Goal: Transaction & Acquisition: Purchase product/service

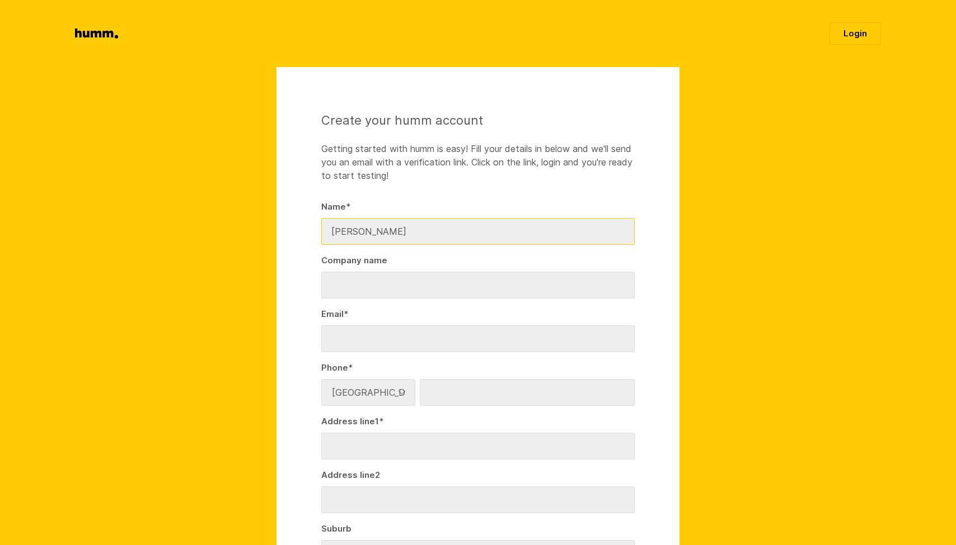
type input "Tom Klockseth"
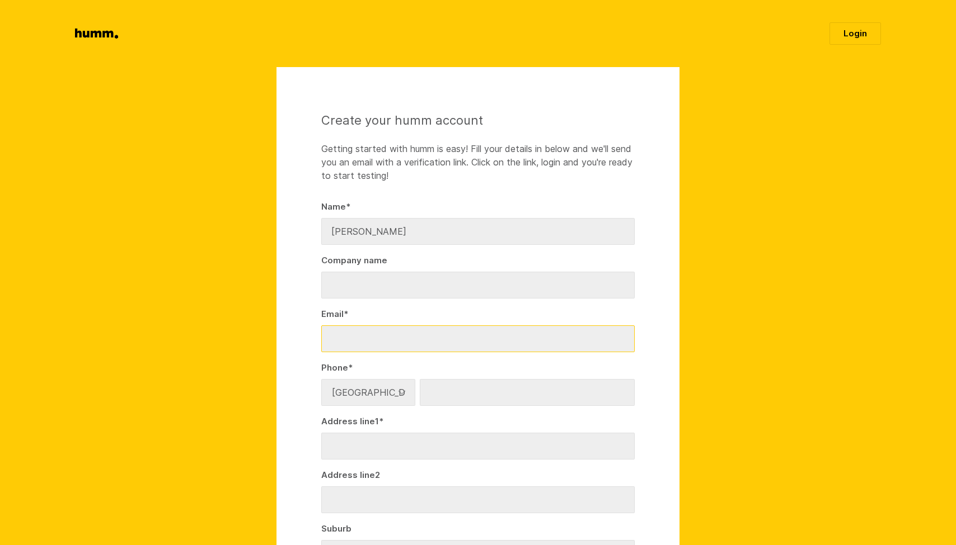
type input "tom@klockseth.com"
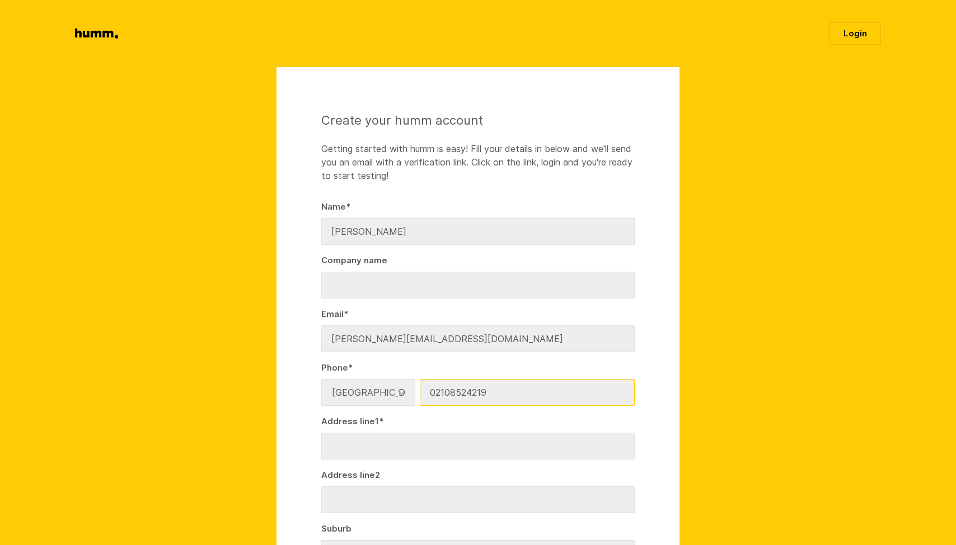
type input "02108524219"
type input "8"
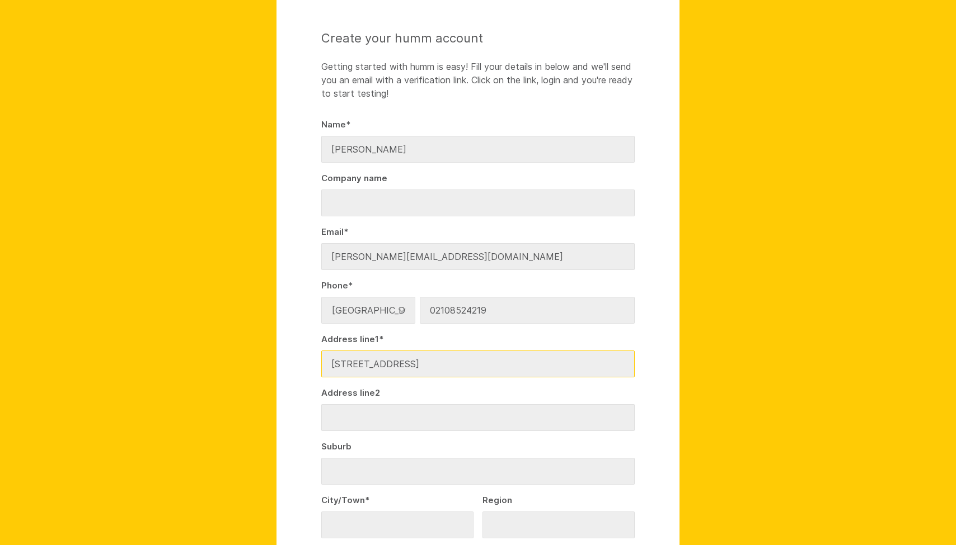
scroll to position [98, 0]
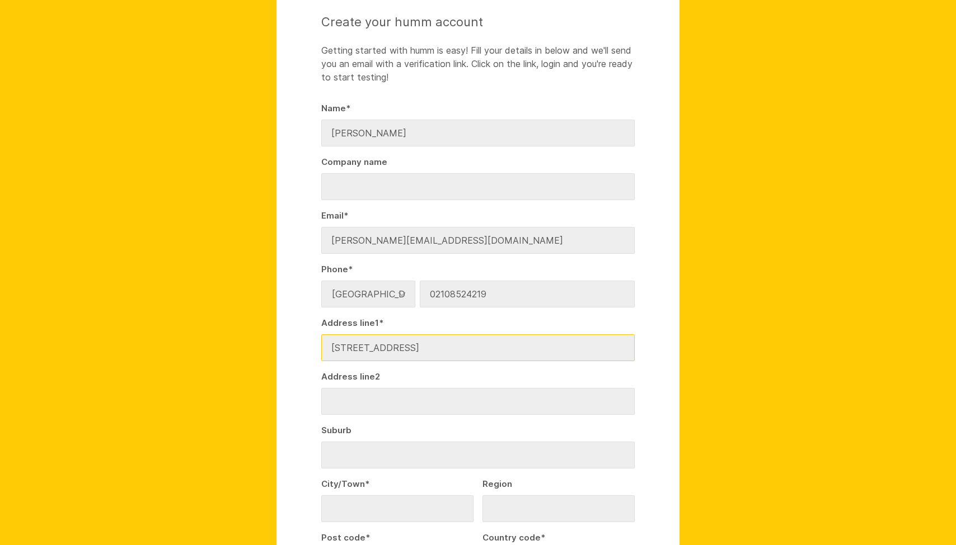
drag, startPoint x: 478, startPoint y: 346, endPoint x: 401, endPoint y: 345, distance: 77.2
click at [401, 345] on input "79 Hebron Road, Waiake 0630" at bounding box center [477, 348] width 313 height 27
type input "79 Hebron Road"
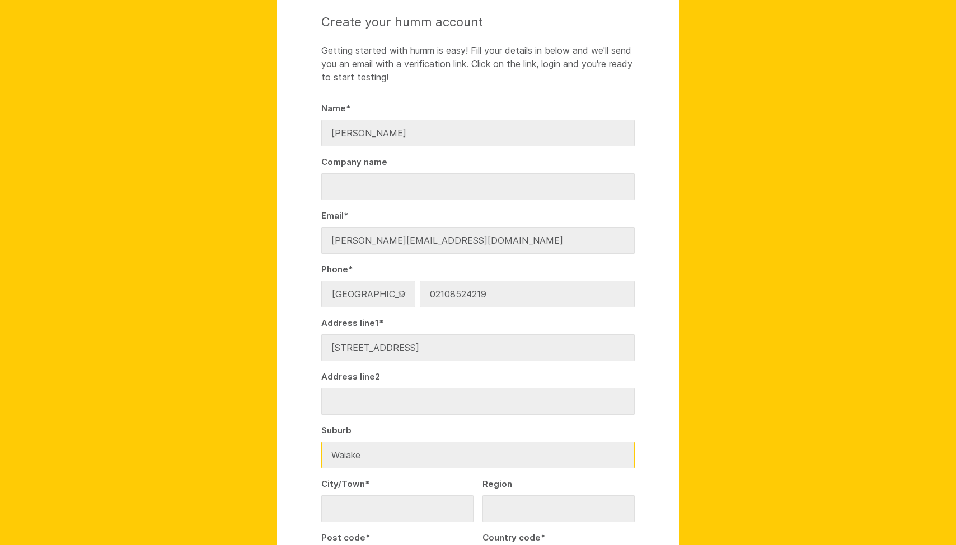
type input "Waiake"
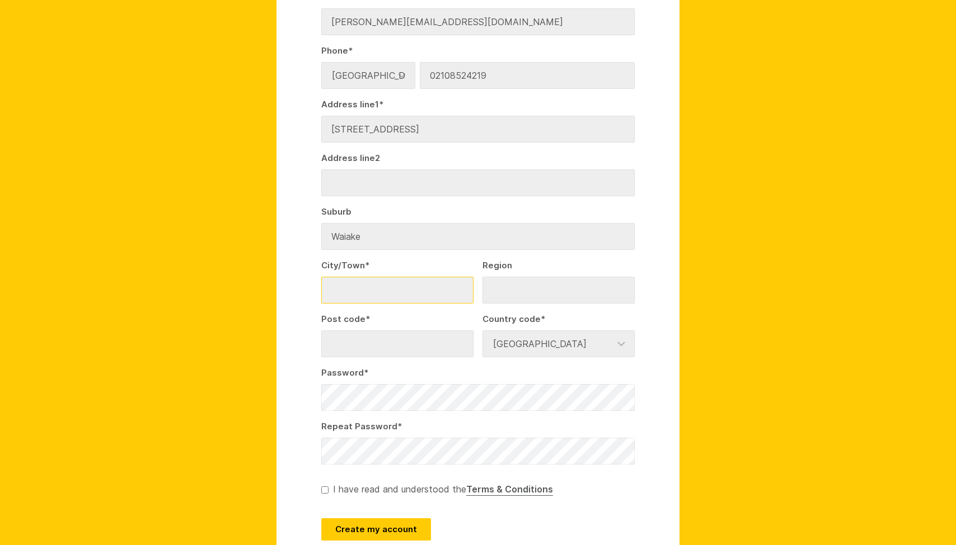
scroll to position [287, 0]
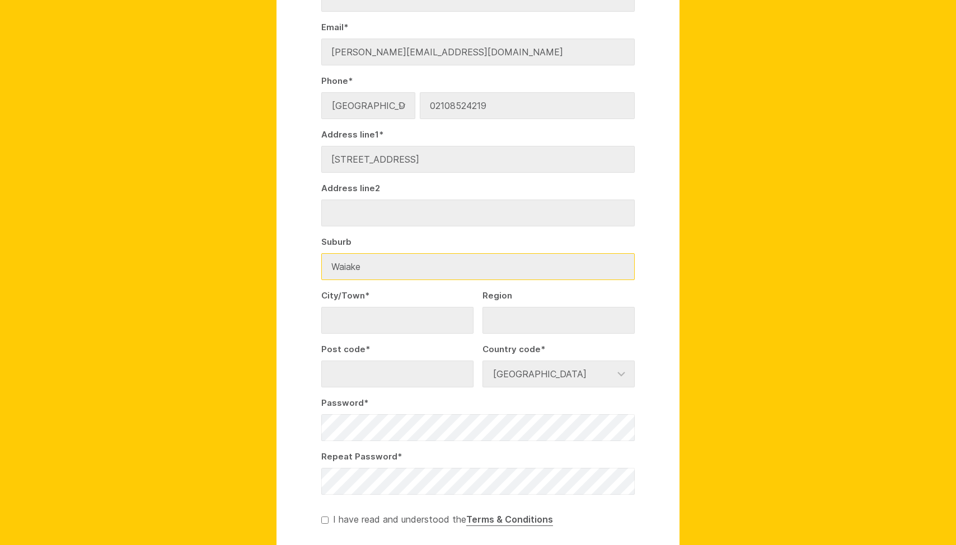
click at [383, 258] on input "Waiake" at bounding box center [477, 266] width 313 height 27
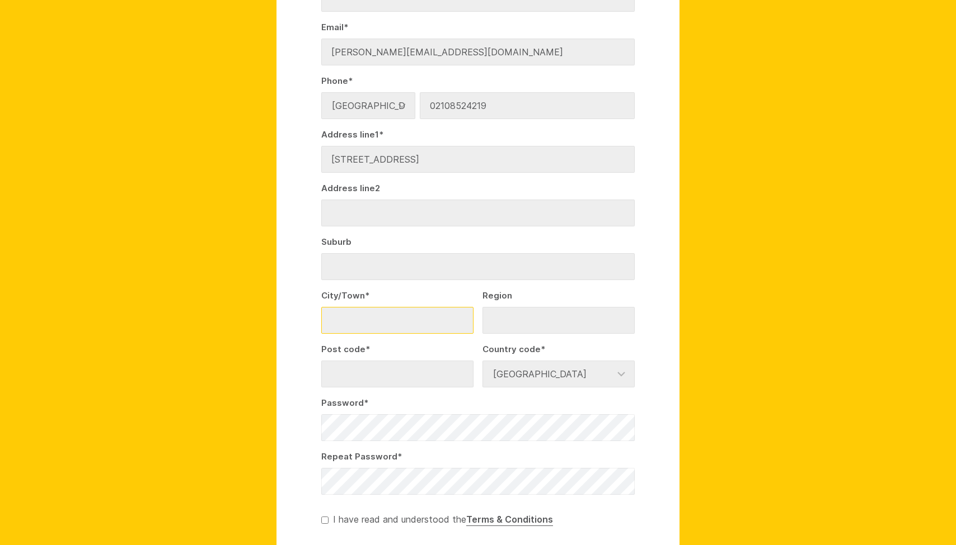
click at [349, 316] on input "City/Town *" at bounding box center [397, 320] width 152 height 27
paste input "Waiake"
type input "Waiake"
click at [516, 321] on input "Region" at bounding box center [558, 320] width 152 height 27
type input "AUK"
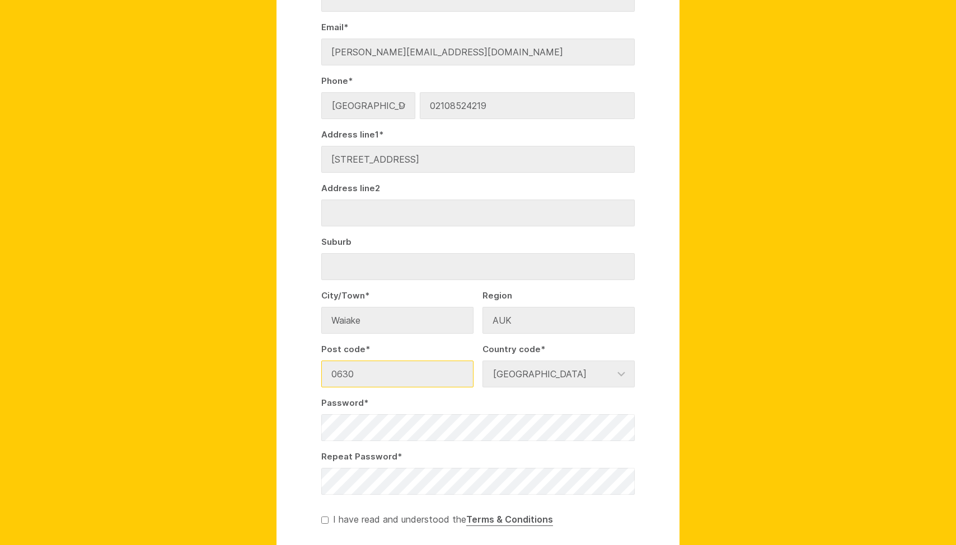
type input "0630"
click at [764, 294] on section "Create your humm account Getting started with humm is easy! Fill your details i…" at bounding box center [478, 198] width 956 height 836
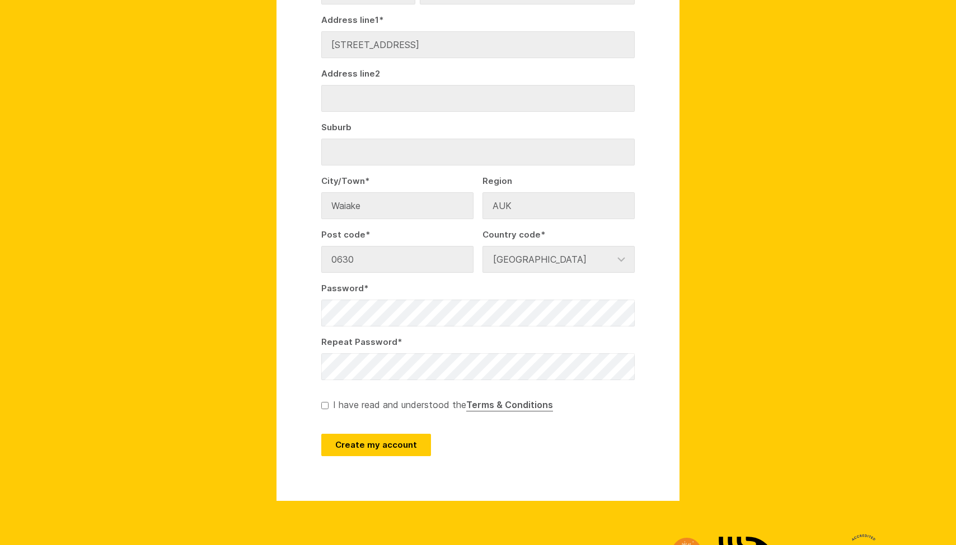
scroll to position [490, 0]
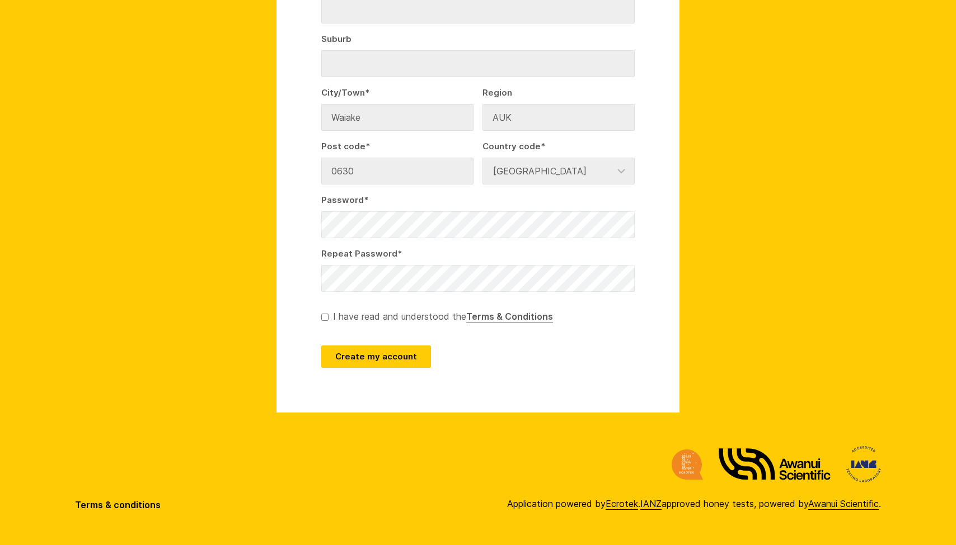
click at [321, 317] on input "checkbox" at bounding box center [324, 317] width 7 height 7
checkbox input "true"
click at [352, 355] on button "Create my account" at bounding box center [376, 357] width 110 height 22
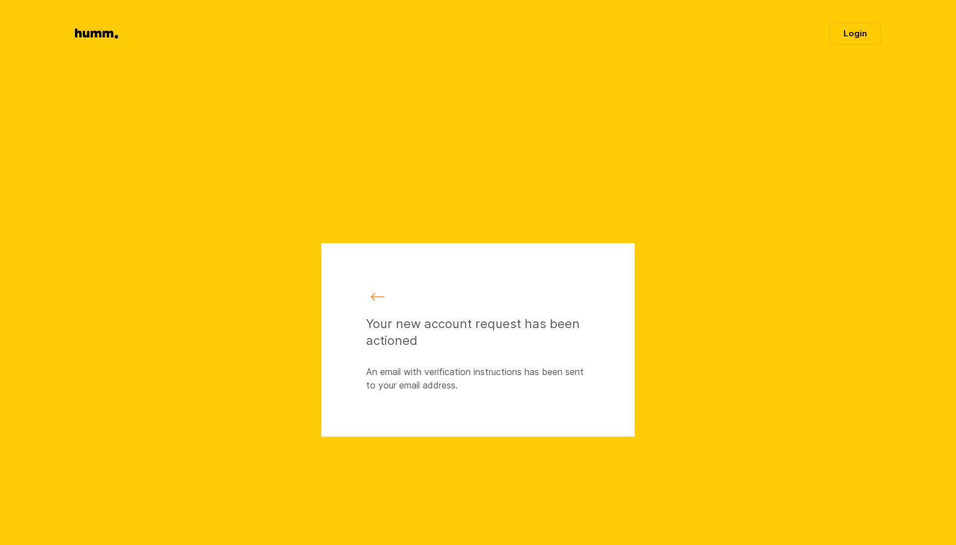
scroll to position [1, 0]
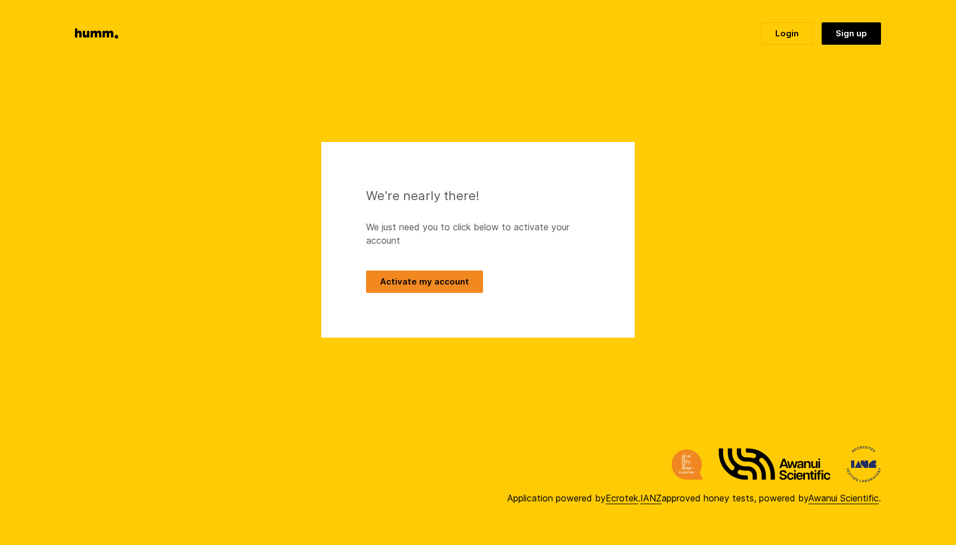
click at [418, 283] on button "Activate my account" at bounding box center [424, 282] width 117 height 22
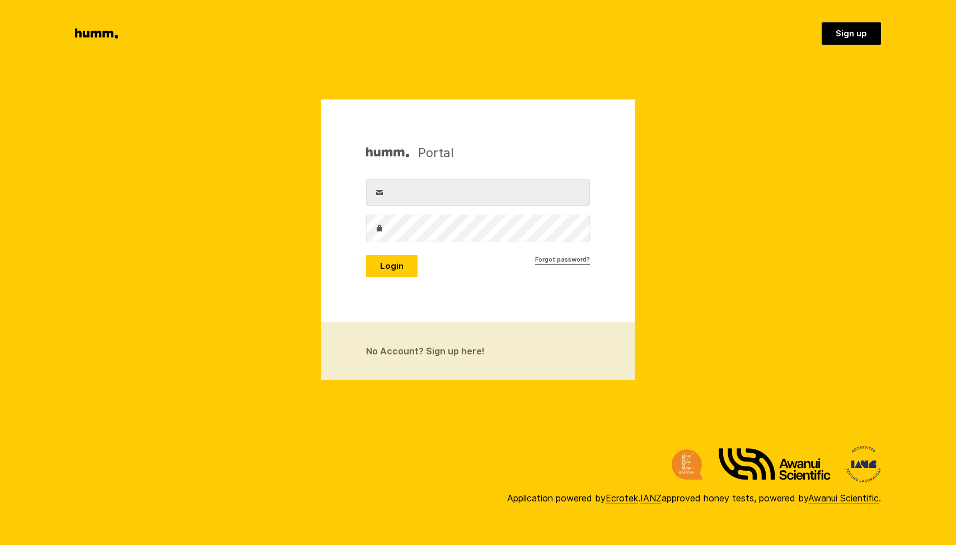
click at [418, 192] on input "Username" at bounding box center [478, 192] width 224 height 27
type input "[PERSON_NAME][EMAIL_ADDRESS][DOMAIN_NAME]"
click at [398, 269] on button "Login" at bounding box center [391, 266] width 51 height 22
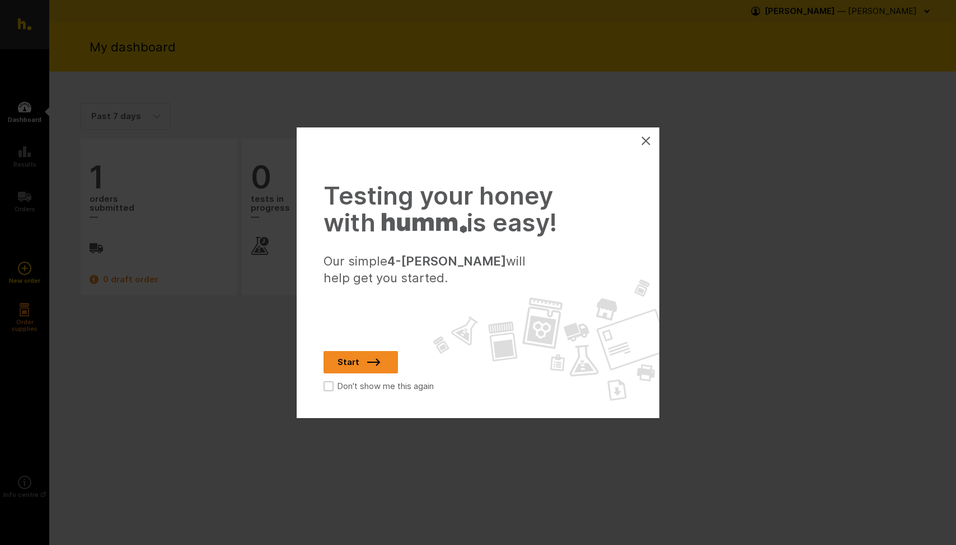
click at [361, 364] on link "Start" at bounding box center [360, 362] width 74 height 22
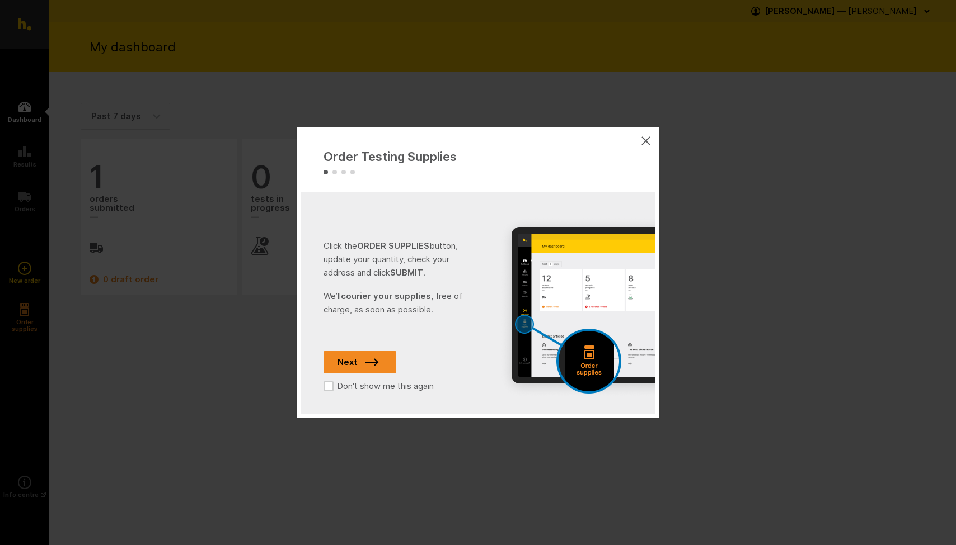
click at [359, 361] on link "Next" at bounding box center [359, 362] width 73 height 22
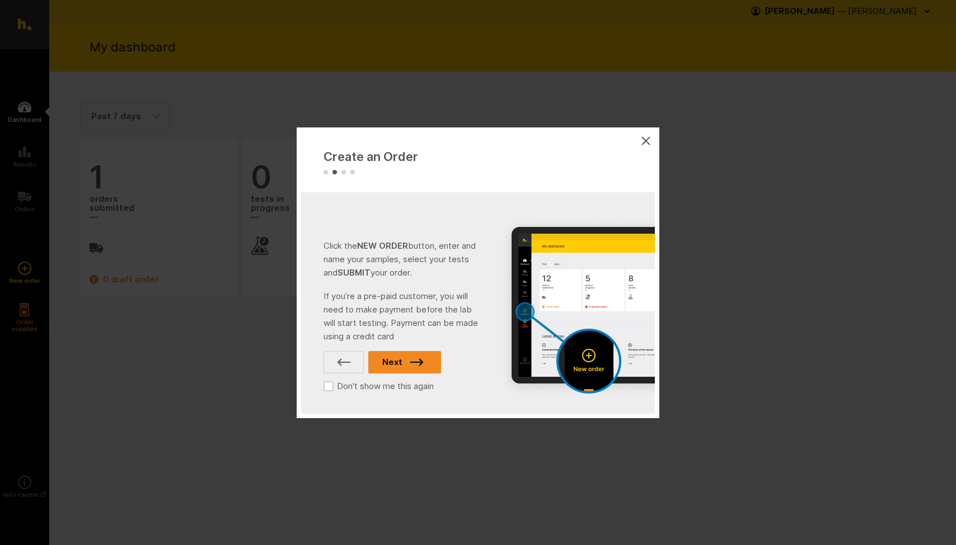
click at [415, 363] on icon at bounding box center [417, 362] width 20 height 13
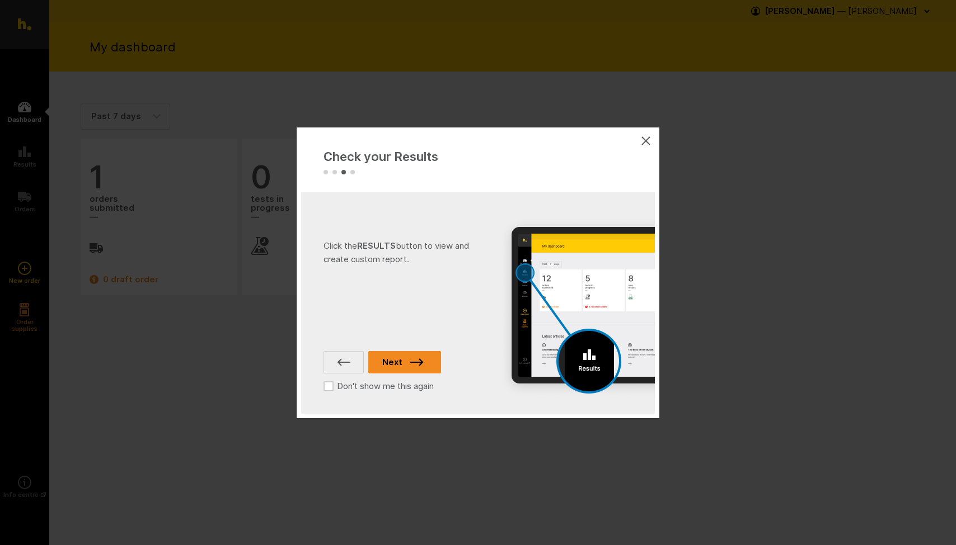
click at [416, 363] on icon at bounding box center [417, 362] width 20 height 13
click at [398, 363] on button "Close" at bounding box center [394, 362] width 53 height 22
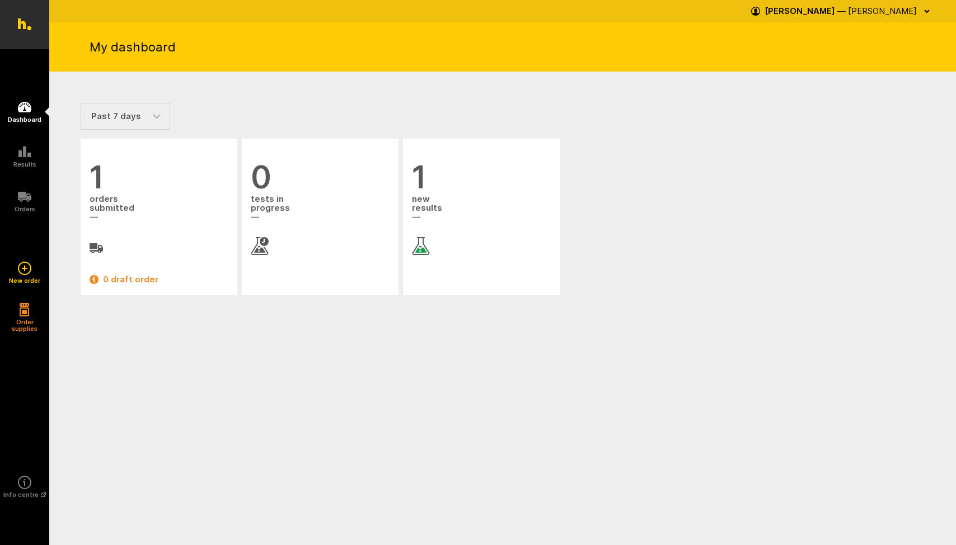
click at [243, 340] on html "Ecrotek Honey Testing Dashboard Results Orders" at bounding box center [478, 170] width 956 height 340
click at [112, 185] on span "1" at bounding box center [159, 177] width 139 height 32
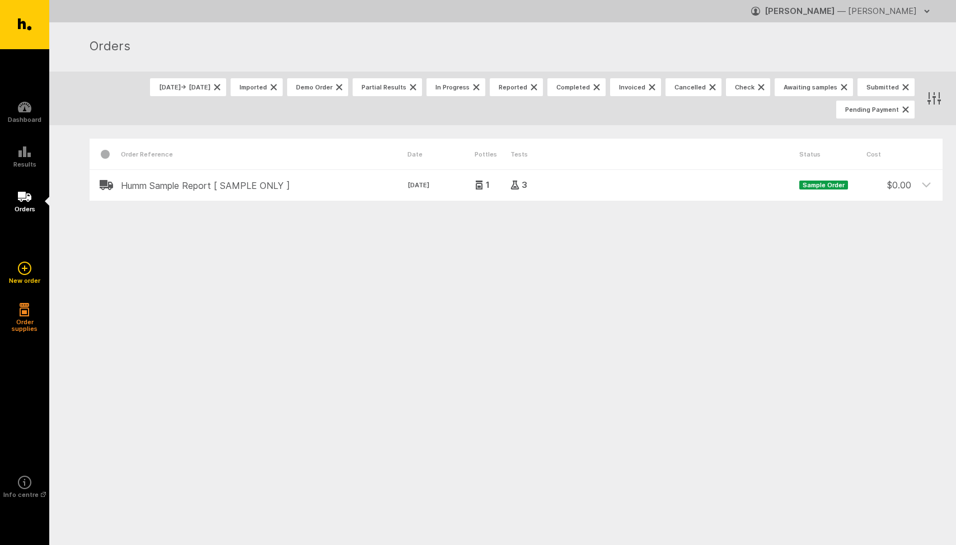
click at [165, 280] on div "Order Reference Date Pottles Tests Status Cost Humm Sample Report [ SAMPLE ONLY…" at bounding box center [502, 205] width 906 height 161
click at [21, 305] on rect "button" at bounding box center [24, 305] width 8 height 3
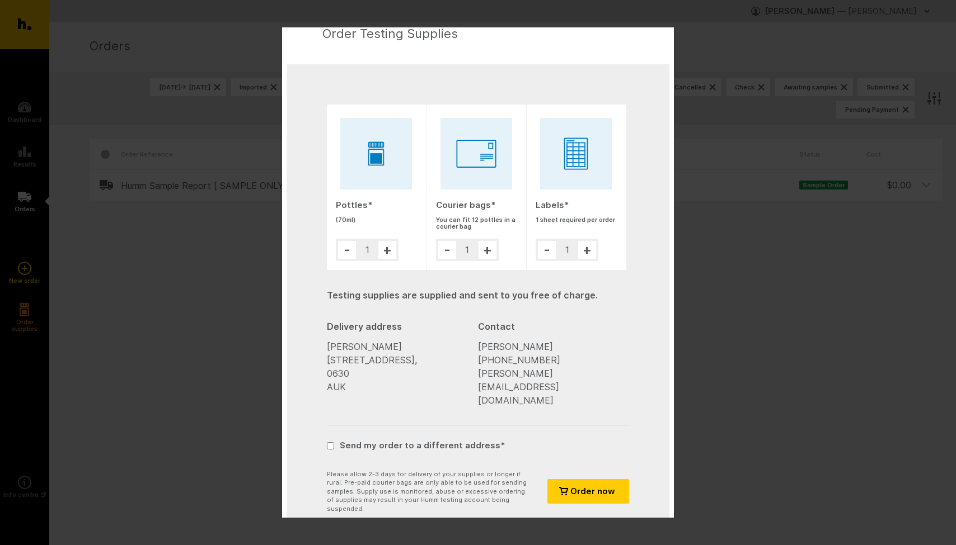
scroll to position [29, 0]
click at [590, 490] on span "Order now" at bounding box center [592, 493] width 45 height 7
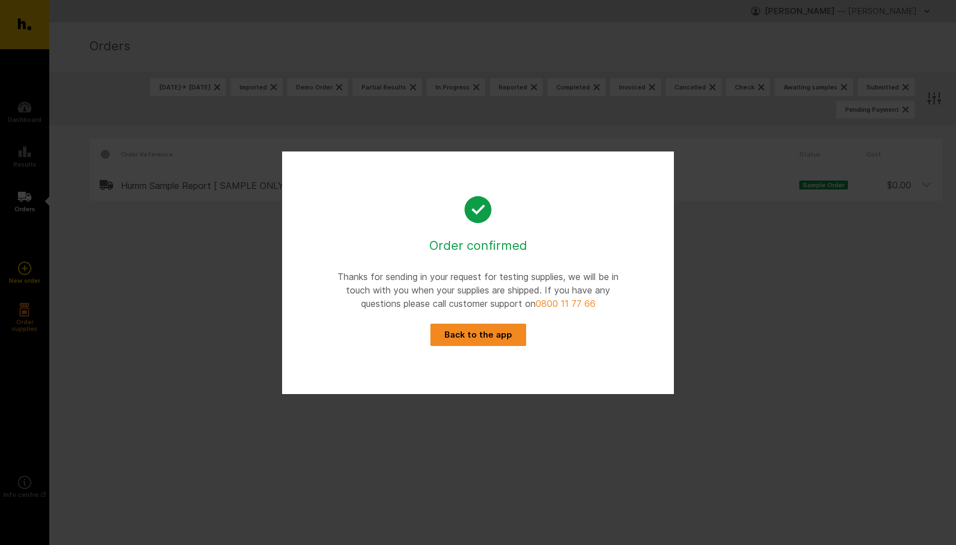
click at [500, 339] on button "Back to the app" at bounding box center [478, 335] width 96 height 22
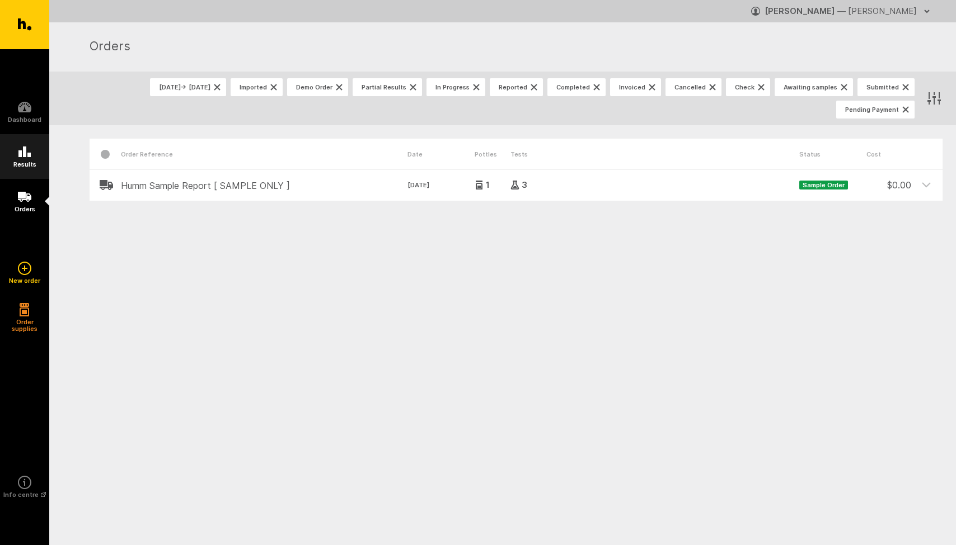
click at [27, 161] on h5 "Results" at bounding box center [24, 164] width 23 height 7
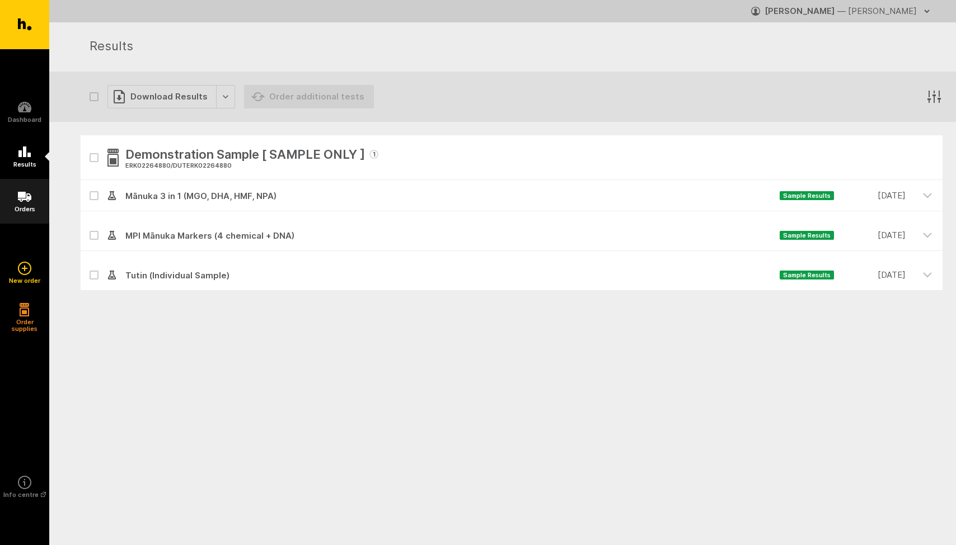
click at [21, 208] on h5 "Orders" at bounding box center [25, 209] width 21 height 7
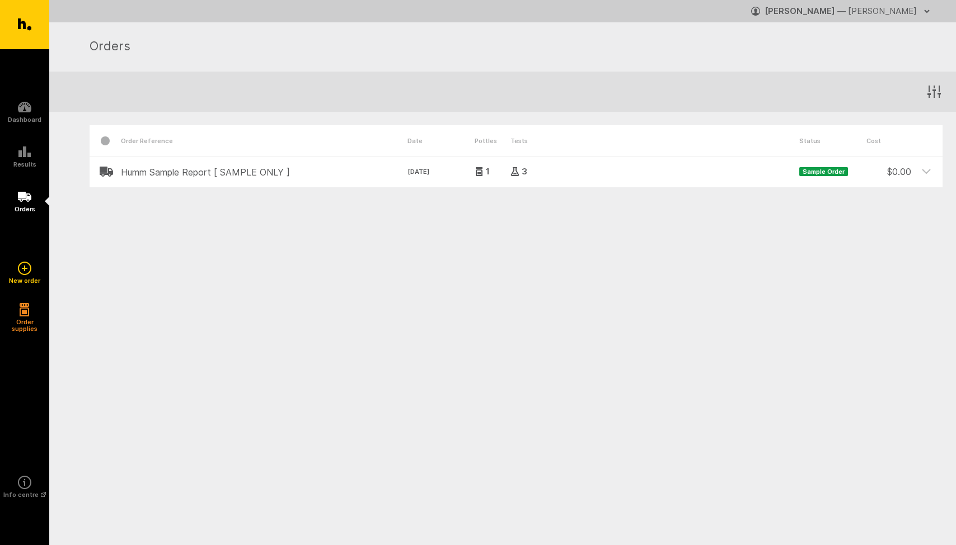
click at [930, 95] on icon "button" at bounding box center [933, 91] width 17 height 17
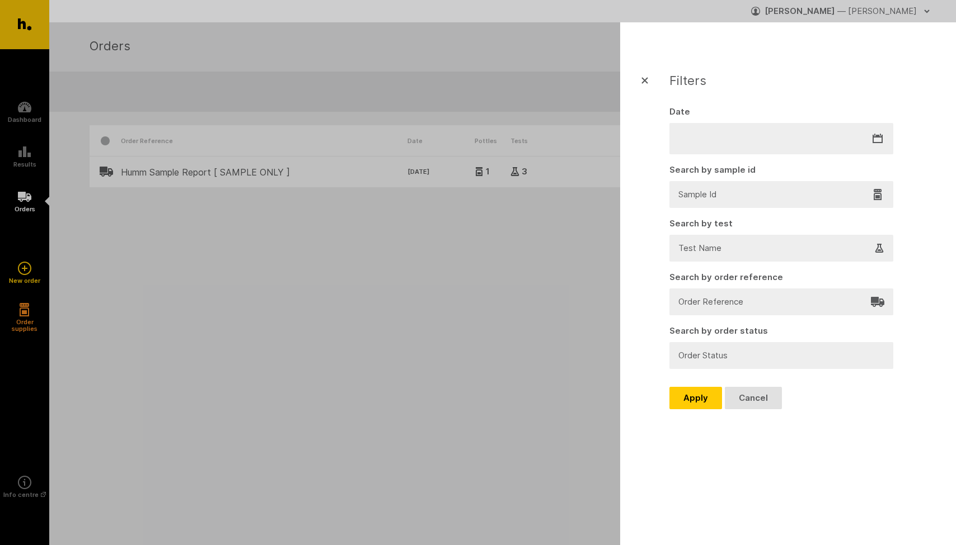
click at [645, 84] on icon "button" at bounding box center [644, 80] width 13 height 13
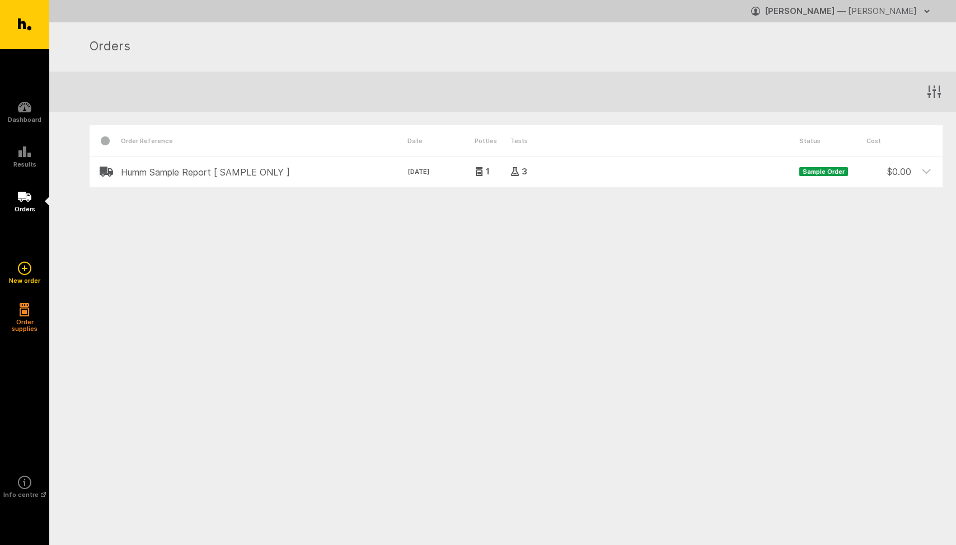
click at [554, 273] on html "Ecrotek Honey Testing Dashboard Results Orders" at bounding box center [478, 136] width 956 height 273
click at [22, 316] on icon "button" at bounding box center [25, 309] width 10 height 13
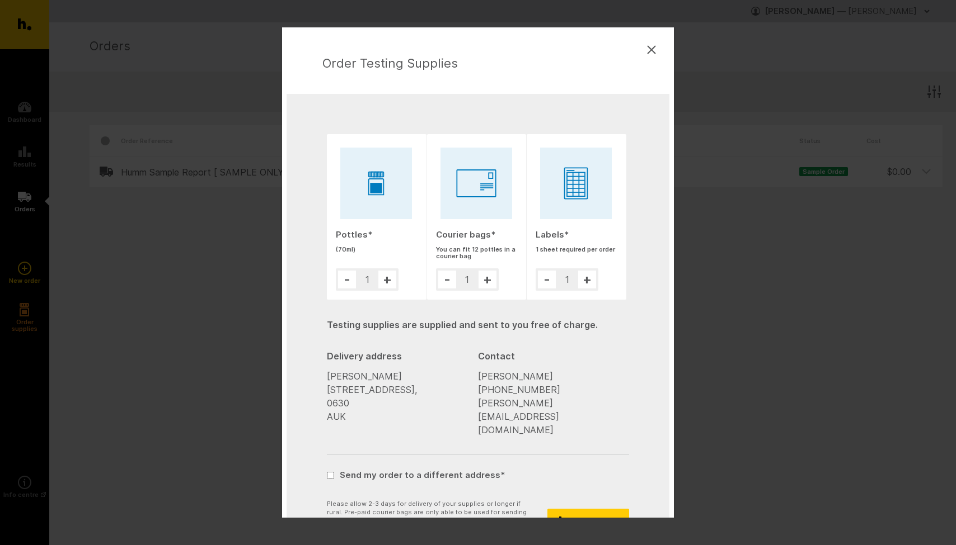
click at [232, 260] on div "Order Testing Supplies Pottles * (70ml) - 1 + Courier bags * You can fit 12 pot…" at bounding box center [478, 272] width 956 height 545
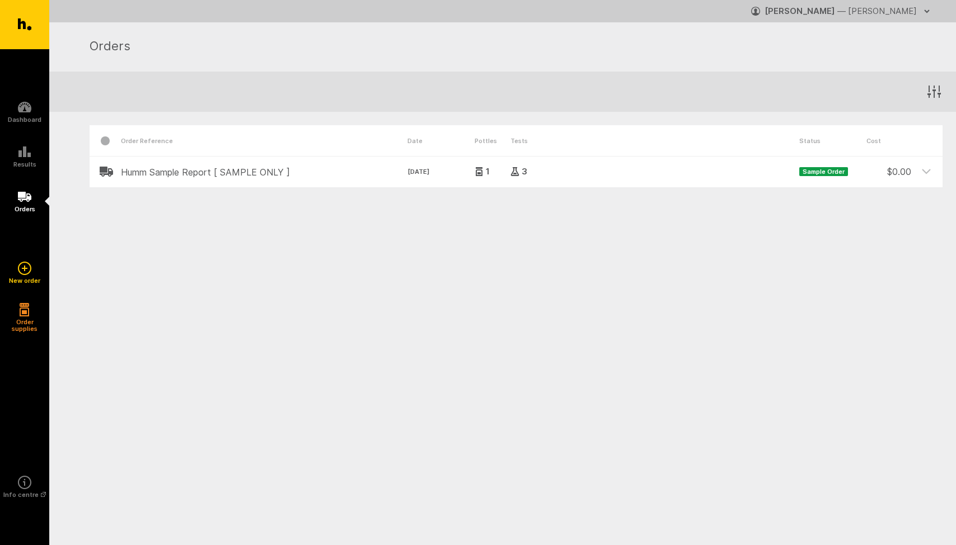
click at [257, 167] on h2 "Humm Sample Report [ SAMPLE ONLY ]" at bounding box center [264, 172] width 286 height 10
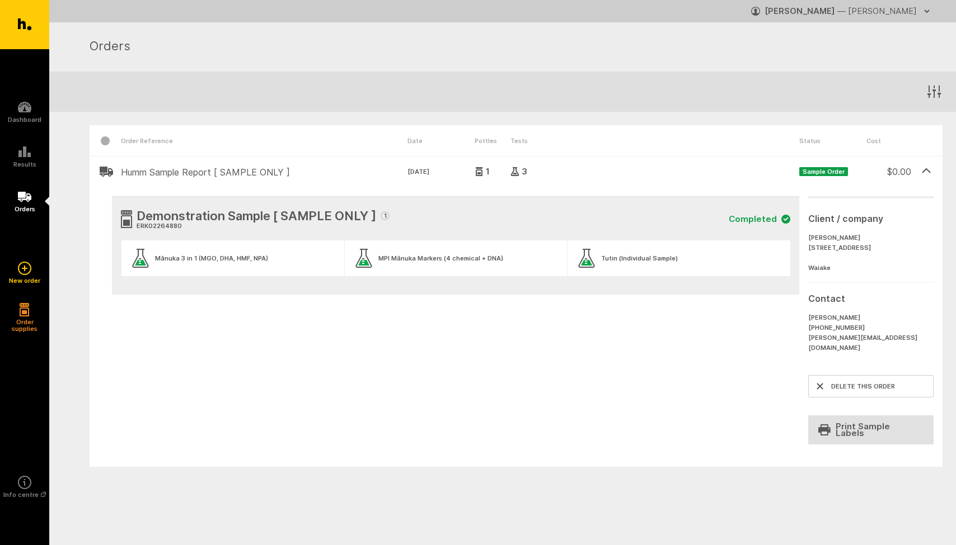
click at [460, 478] on div "Order Reference Date Pottles Tests Status Cost Humm Sample Report [ SAMPLE ONLY…" at bounding box center [502, 336] width 906 height 449
click at [16, 151] on link "Results" at bounding box center [24, 156] width 49 height 45
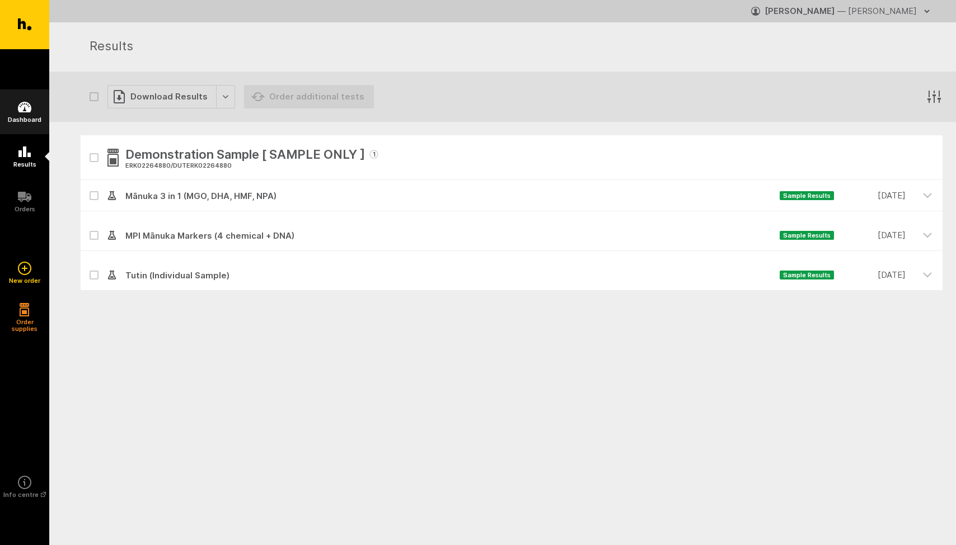
click at [23, 116] on h5 "Dashboard" at bounding box center [25, 119] width 34 height 7
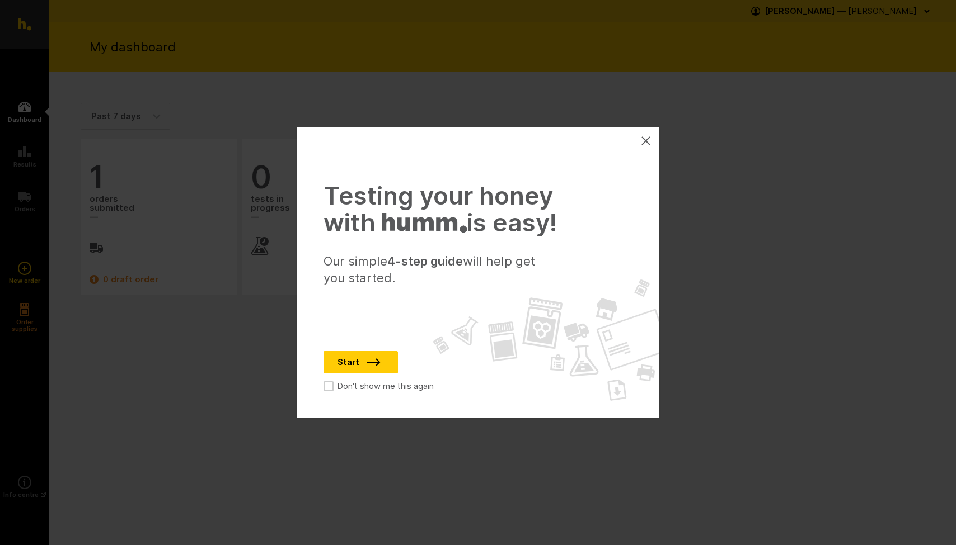
click at [330, 382] on label "Don't show me this again" at bounding box center [378, 386] width 110 height 13
click at [426, 382] on input "Don't show me this again" at bounding box center [429, 383] width 7 height 7
checkbox input "true"
click at [646, 141] on icon at bounding box center [646, 141] width 8 height 8
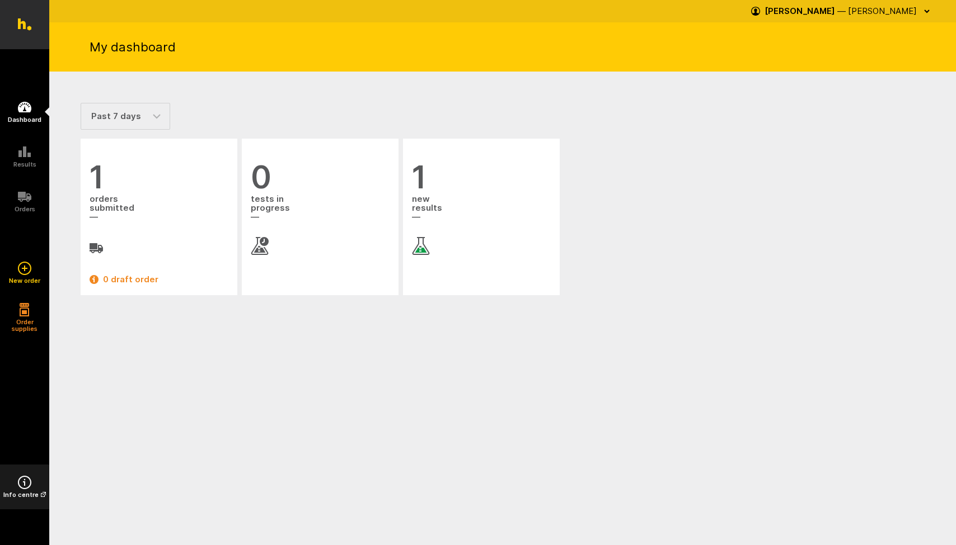
click at [20, 488] on icon at bounding box center [24, 482] width 13 height 13
click at [17, 273] on link "New order" at bounding box center [24, 273] width 49 height 45
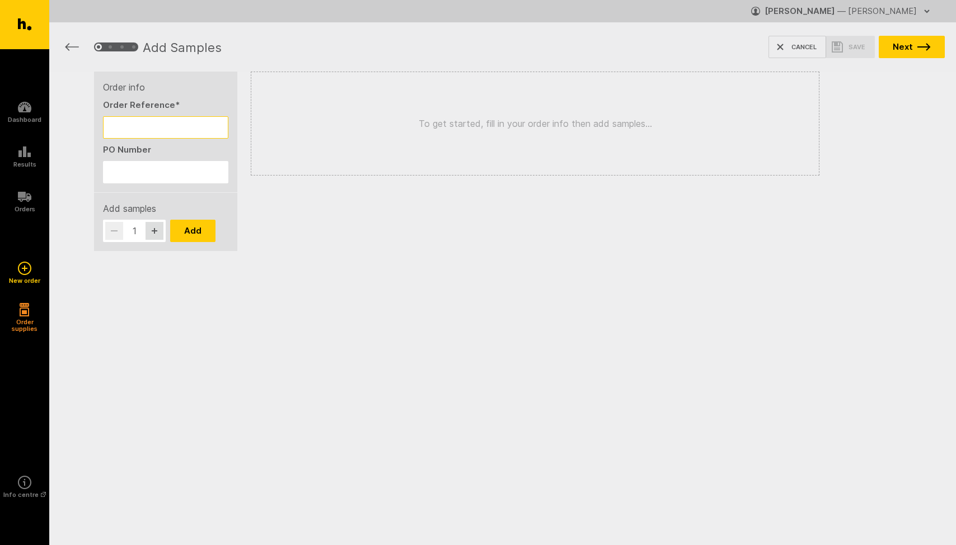
click at [152, 129] on input "Order Reference *" at bounding box center [165, 127] width 125 height 22
type input "First test"
click at [197, 231] on button "Add" at bounding box center [192, 231] width 45 height 22
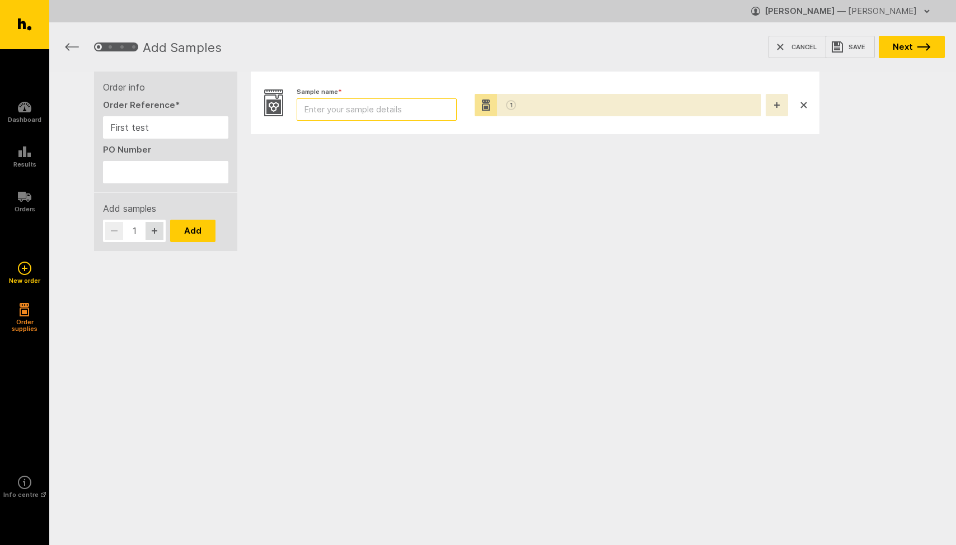
click at [385, 105] on input "Sample name *" at bounding box center [377, 109] width 160 height 22
type input "Manuka honey"
click at [618, 206] on div "Sample name * Manuka honey Pottles * Manuka honey 1" at bounding box center [534, 157] width 595 height 170
click at [928, 46] on icon "button" at bounding box center [923, 46] width 13 height 7
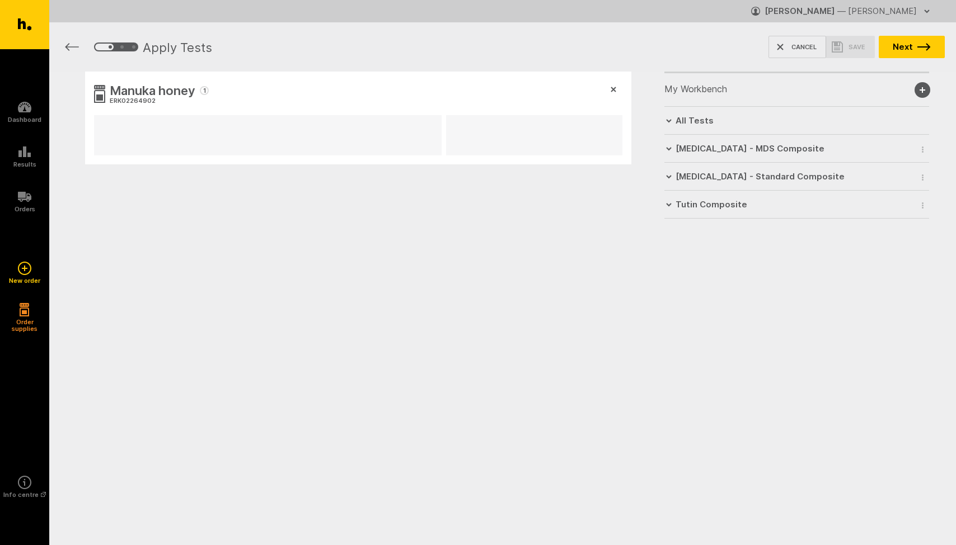
click at [668, 122] on icon at bounding box center [668, 120] width 5 height 3
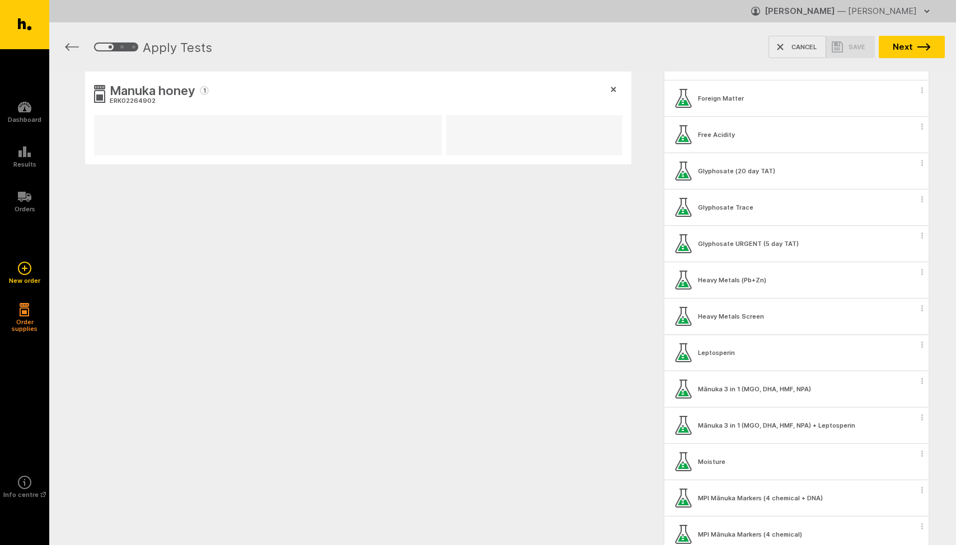
scroll to position [747, 0]
click at [759, 390] on div "Mānuka 3 in 1 (MGO, DHA, HMF, NPA)" at bounding box center [754, 387] width 113 height 7
click at [920, 379] on span "button" at bounding box center [921, 379] width 11 height 17
click at [855, 402] on button "Apply test to all samples" at bounding box center [856, 399] width 143 height 23
click at [553, 273] on html "Ecrotek Honey Testing Dashboard Results Orders" at bounding box center [478, 136] width 956 height 273
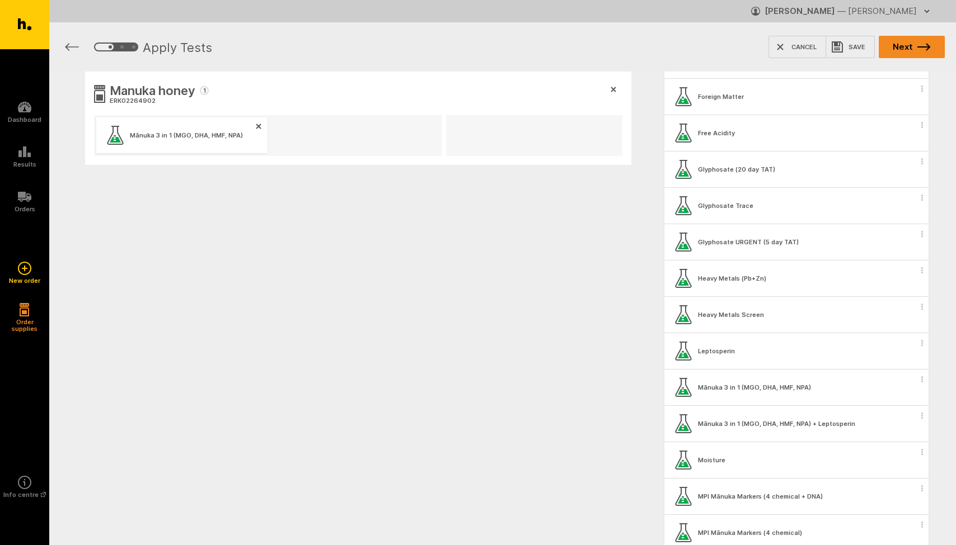
click at [920, 46] on icon "button" at bounding box center [923, 47] width 13 height 8
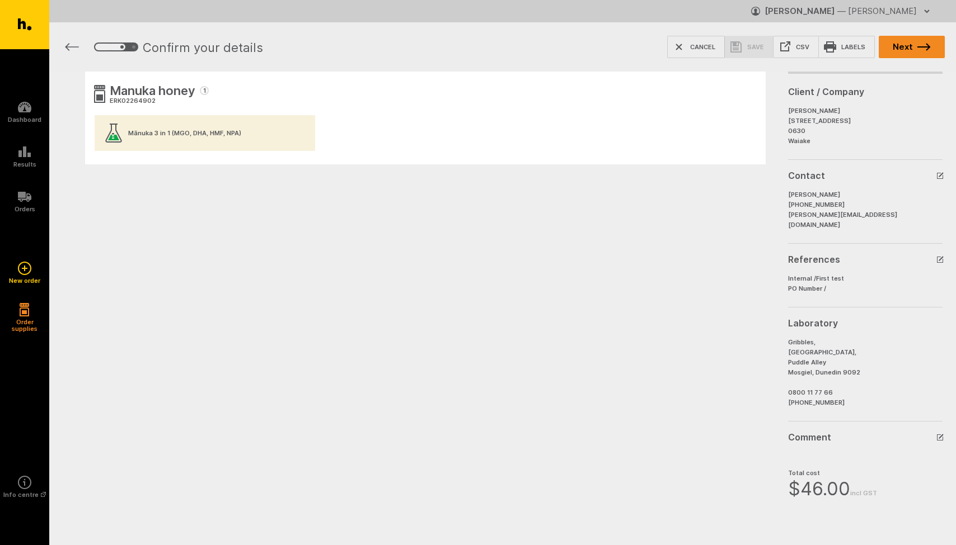
click at [919, 49] on icon "button" at bounding box center [923, 47] width 13 height 8
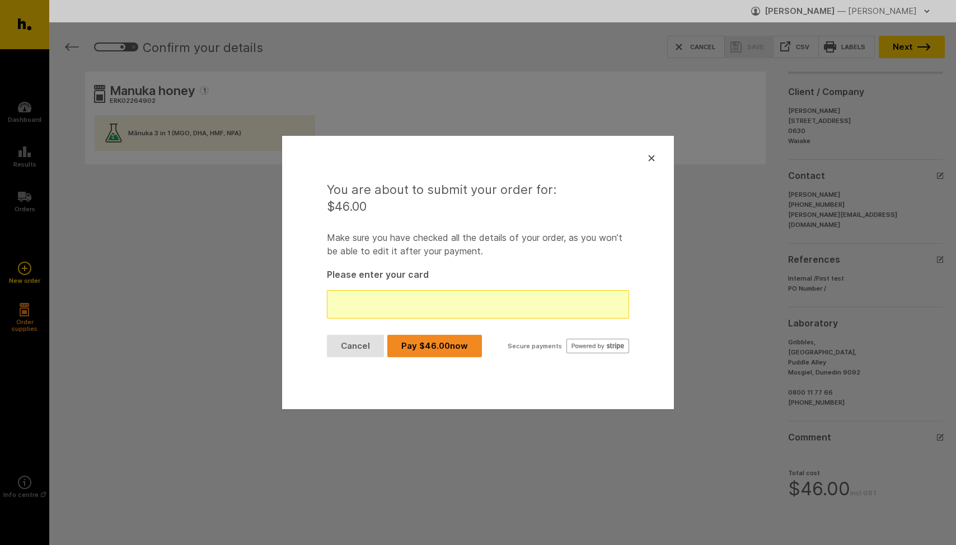
click at [416, 347] on button "Pay $ 46.00 now" at bounding box center [434, 346] width 95 height 22
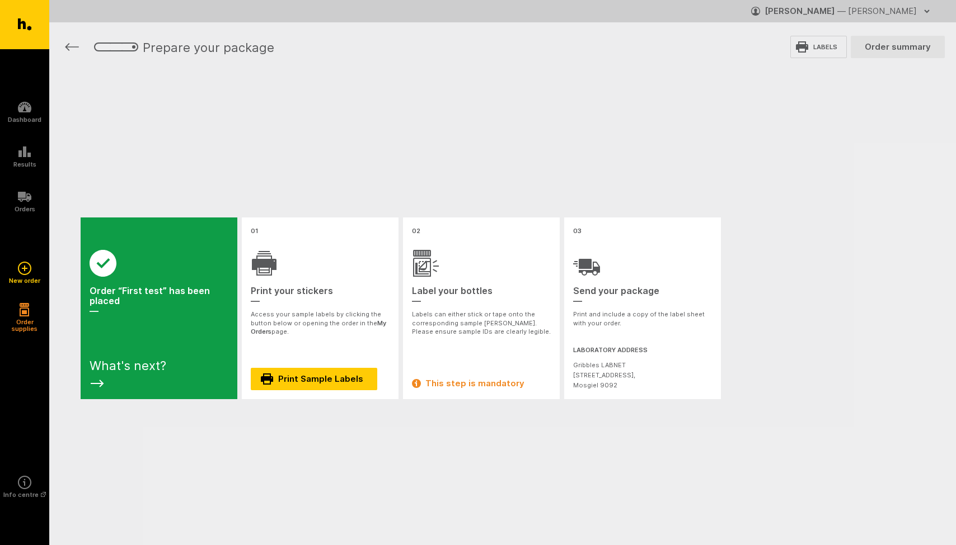
click at [492, 175] on div "Success Order “First test” has been placed — What's next? 01 Print your sticker…" at bounding box center [502, 309] width 906 height 474
click at [17, 206] on h5 "Orders" at bounding box center [25, 209] width 21 height 7
